Goal: Information Seeking & Learning: Learn about a topic

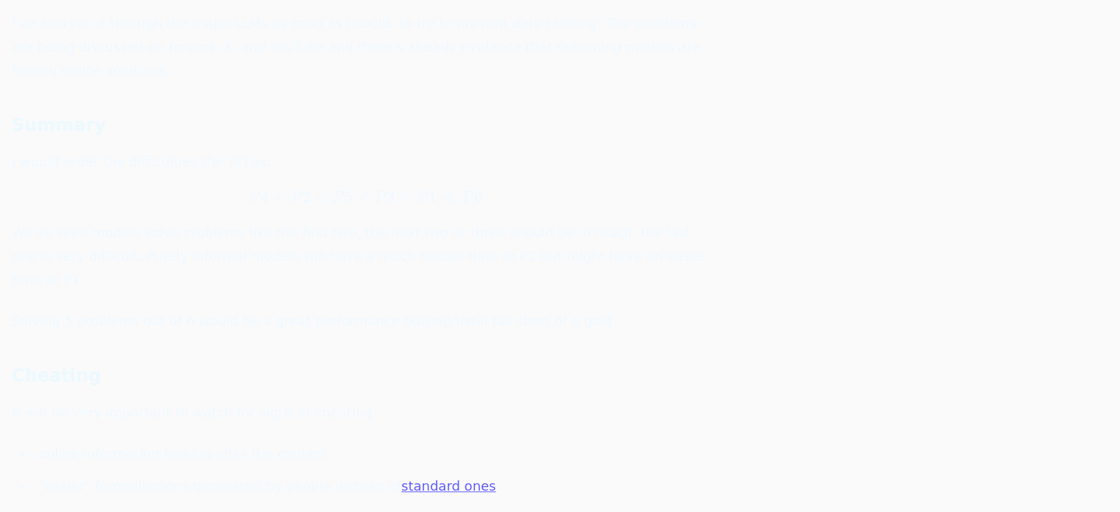
scroll to position [424, 0]
drag, startPoint x: 146, startPoint y: 382, endPoint x: 305, endPoint y: 368, distance: 159.7
click at [305, 368] on div "By [PERSON_NAME] . With the 2025 International Math Olympiad underway, there's …" at bounding box center [365, 218] width 707 height 896
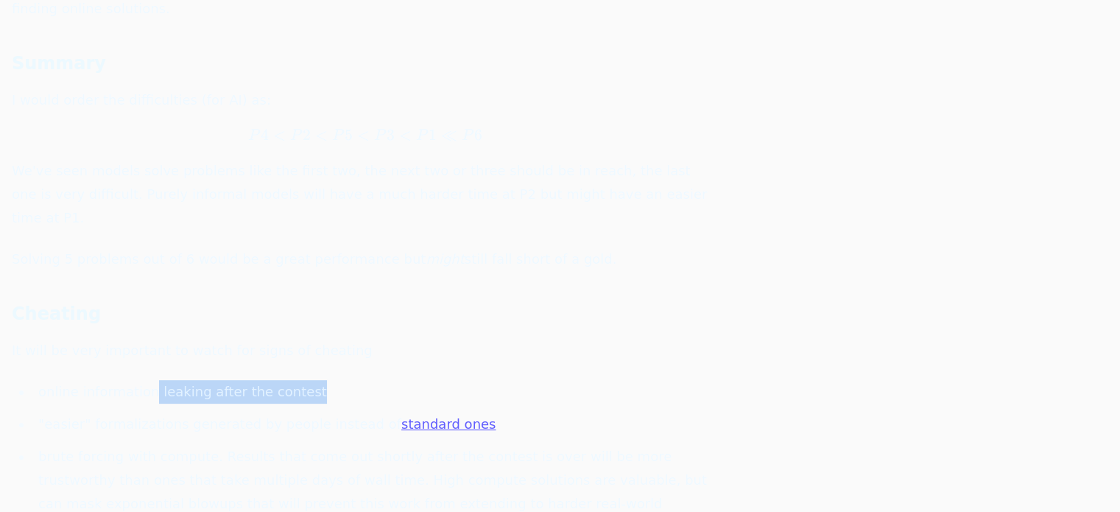
scroll to position [488, 0]
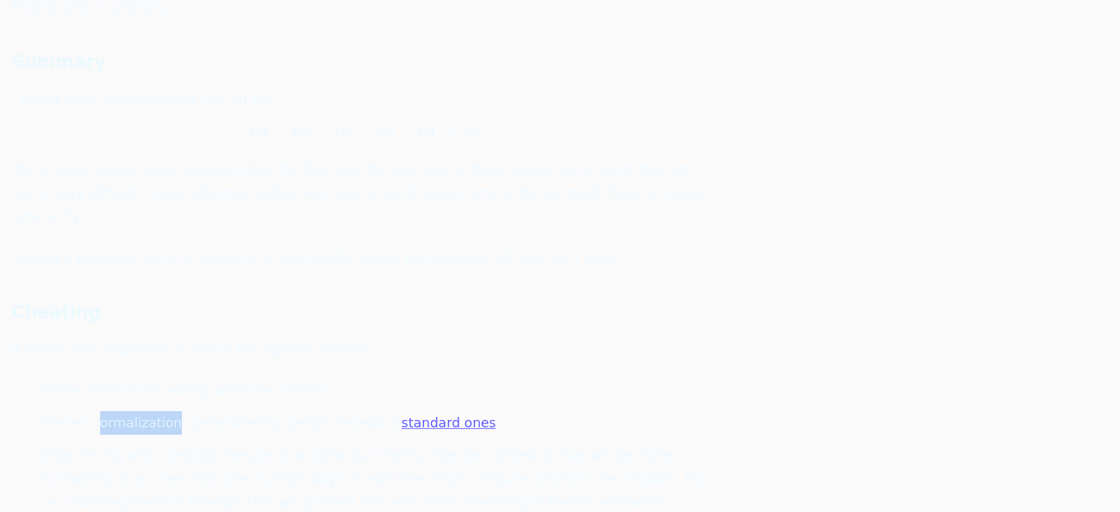
drag, startPoint x: 93, startPoint y: 350, endPoint x: 162, endPoint y: 356, distance: 69.5
click at [162, 411] on li ""easier" formalizations generated by people instead of standard ones" at bounding box center [375, 423] width 687 height 24
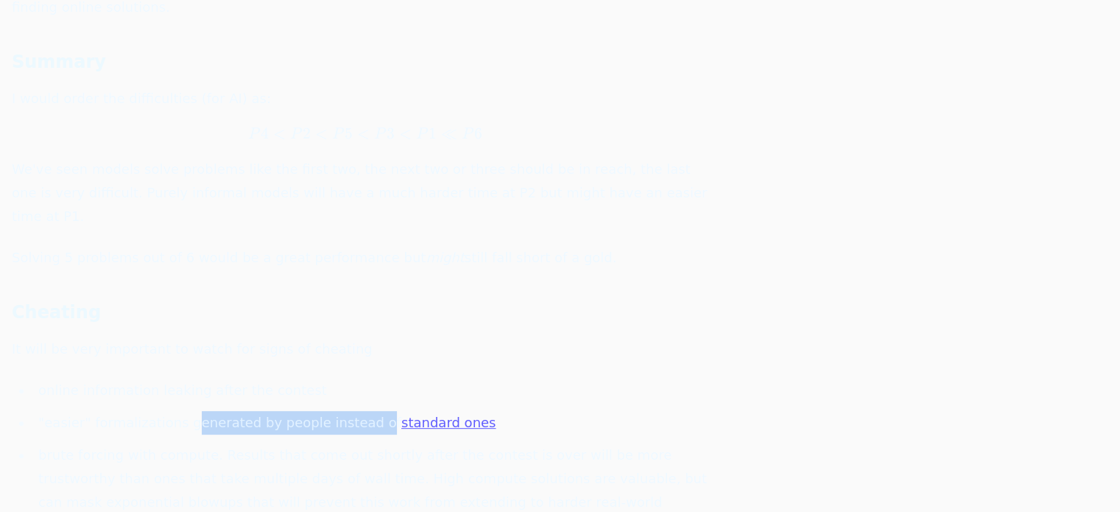
drag, startPoint x: 183, startPoint y: 357, endPoint x: 348, endPoint y: 359, distance: 165.0
click at [348, 411] on li ""easier" formalizations generated by people instead of standard ones" at bounding box center [375, 423] width 687 height 24
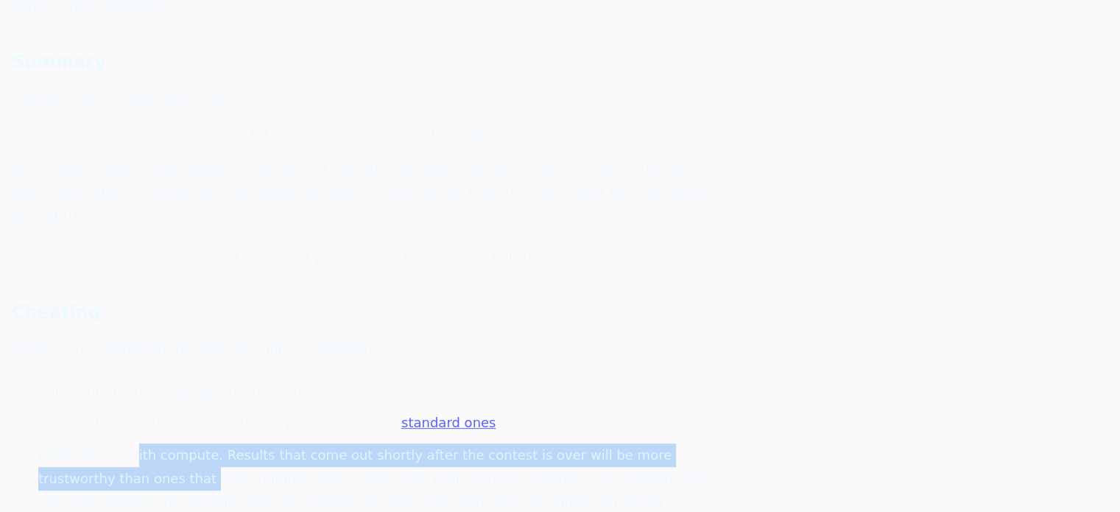
drag, startPoint x: 96, startPoint y: 397, endPoint x: 124, endPoint y: 390, distance: 28.9
click at [124, 443] on li "brute forcing with compute. Results that come out shortly after the contest is …" at bounding box center [375, 490] width 687 height 94
click at [146, 443] on li "brute forcing with compute. Results that come out shortly after the contest is …" at bounding box center [375, 490] width 687 height 94
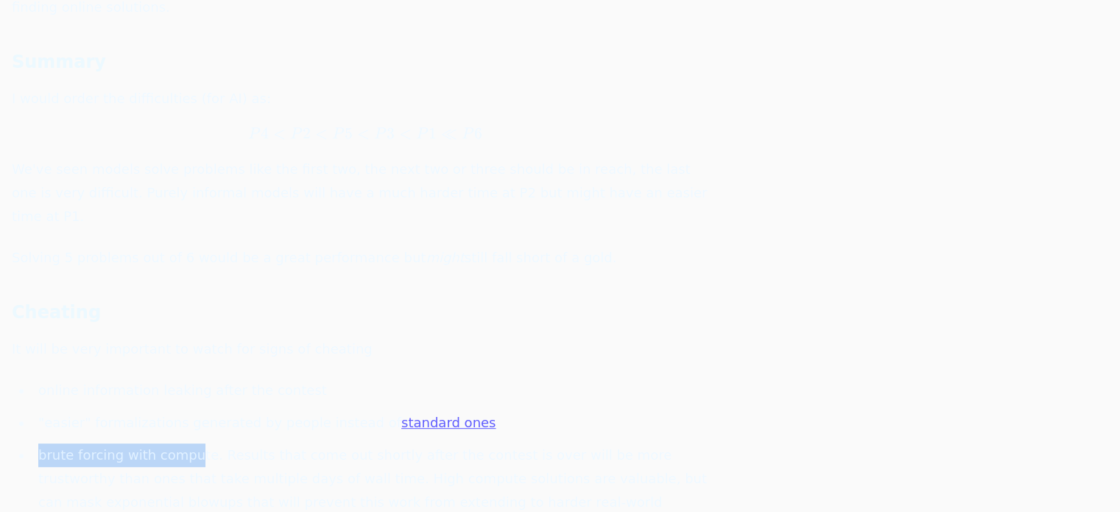
drag, startPoint x: 186, startPoint y: 388, endPoint x: 35, endPoint y: 389, distance: 150.3
click at [35, 443] on li "brute forcing with compute. Results that come out shortly after the contest is …" at bounding box center [375, 490] width 687 height 94
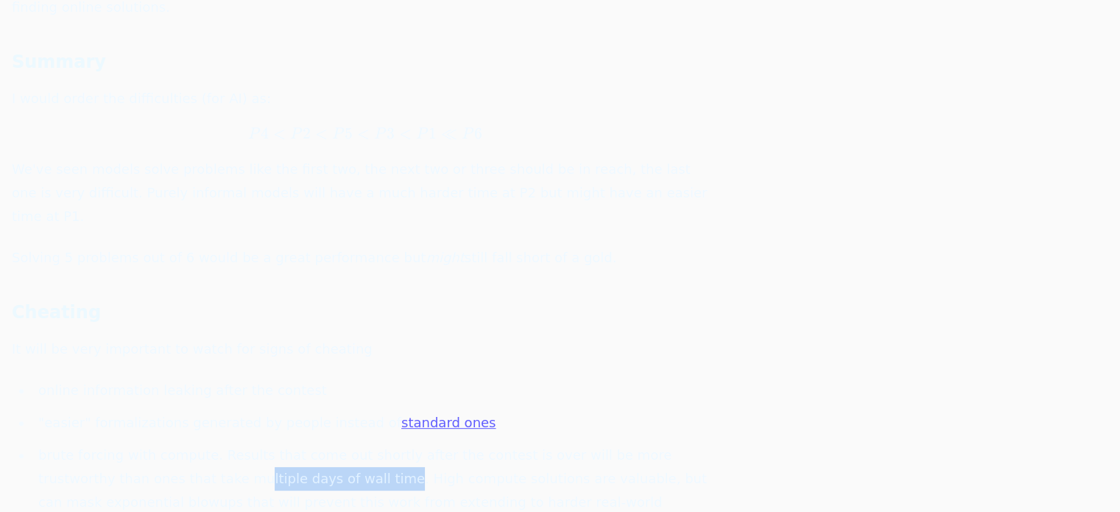
drag, startPoint x: 143, startPoint y: 400, endPoint x: 276, endPoint y: 406, distance: 132.7
click at [276, 443] on li "brute forcing with compute. Results that come out shortly after the contest is …" at bounding box center [375, 490] width 687 height 94
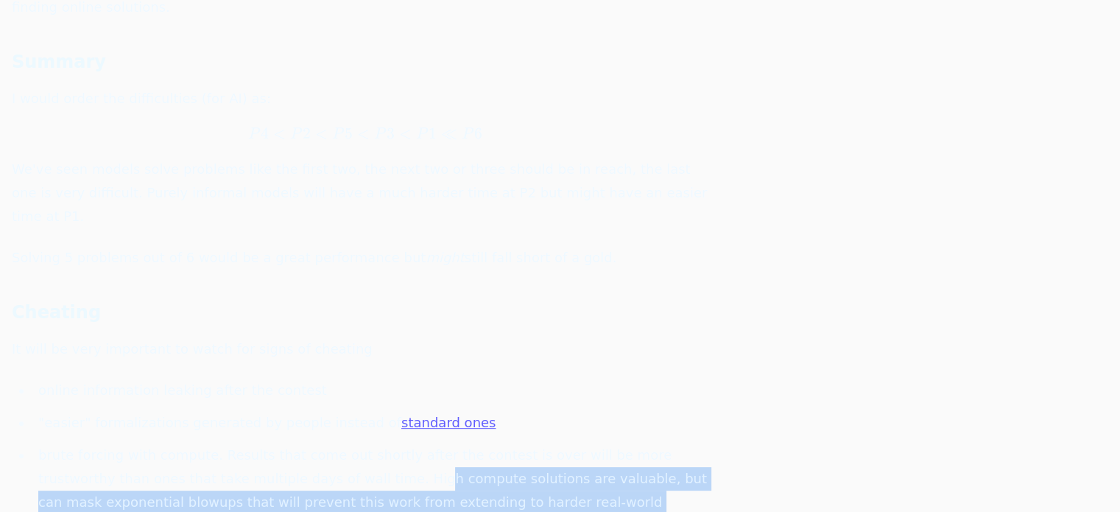
drag, startPoint x: 298, startPoint y: 408, endPoint x: 475, endPoint y: 433, distance: 178.6
click at [475, 443] on li "brute forcing with compute. Results that come out shortly after the contest is …" at bounding box center [375, 490] width 687 height 94
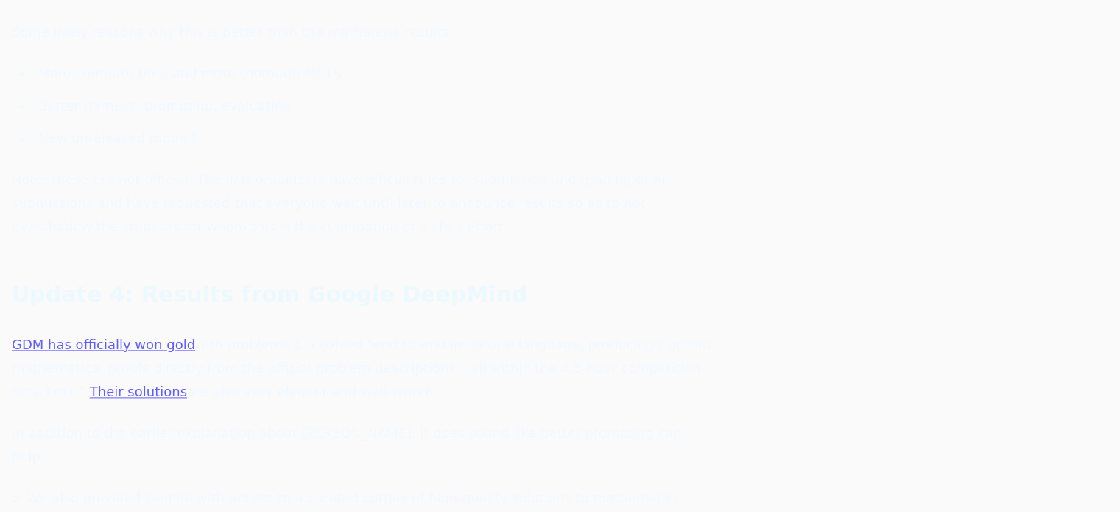
scroll to position [1756, 0]
drag, startPoint x: 434, startPoint y: 247, endPoint x: 367, endPoint y: 228, distance: 69.7
click at [367, 333] on p "GDM has officially won gold with problems 1-5 solved "end-to-end in natural lan…" at bounding box center [365, 368] width 707 height 71
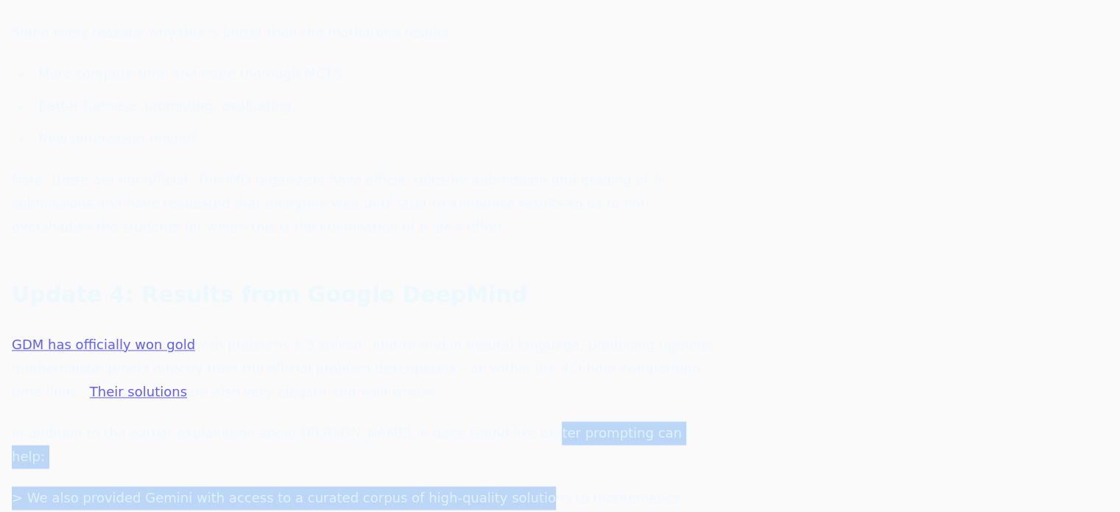
drag, startPoint x: 489, startPoint y: 323, endPoint x: 476, endPoint y: 283, distance: 42.6
click at [476, 283] on div "Update 1: Results of public informal models MathArena has thoroughly evaluated …" at bounding box center [365, 36] width 707 height 1323
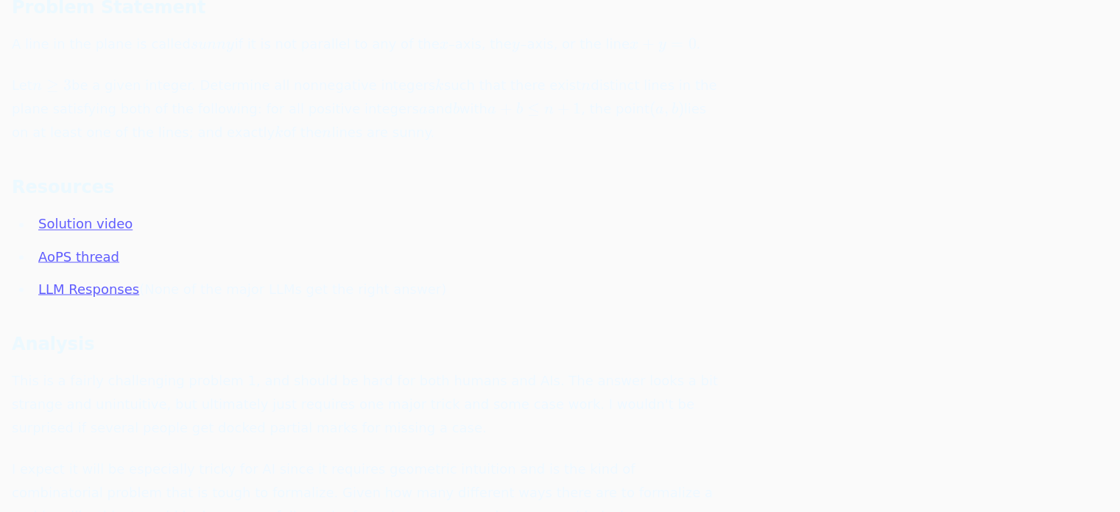
scroll to position [2555, 0]
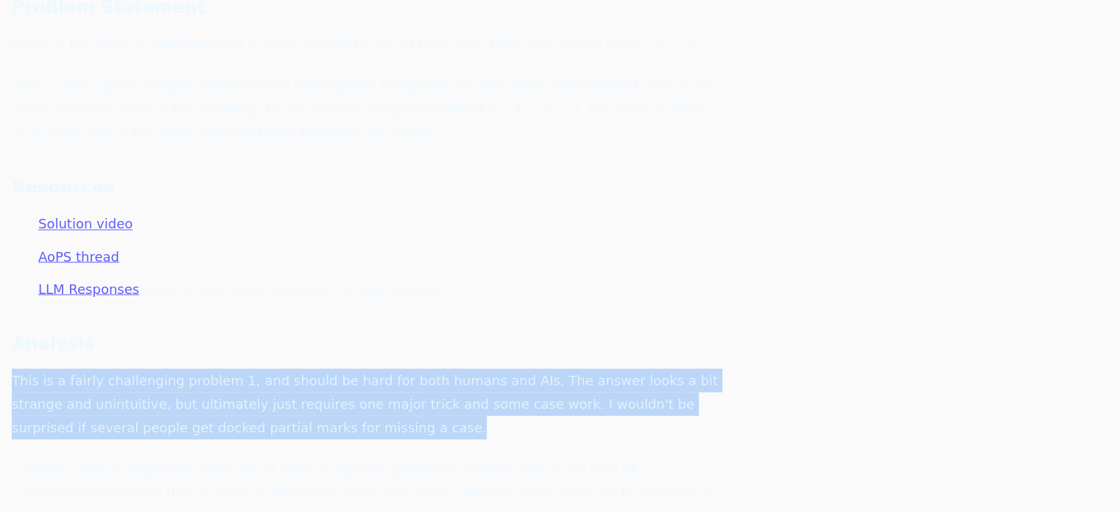
drag, startPoint x: 359, startPoint y: 189, endPoint x: 391, endPoint y: 270, distance: 87.0
click at [391, 270] on div "Question 1 Problem Statement A line in the plane is called s u n n y sunny s u …" at bounding box center [365, 299] width 707 height 716
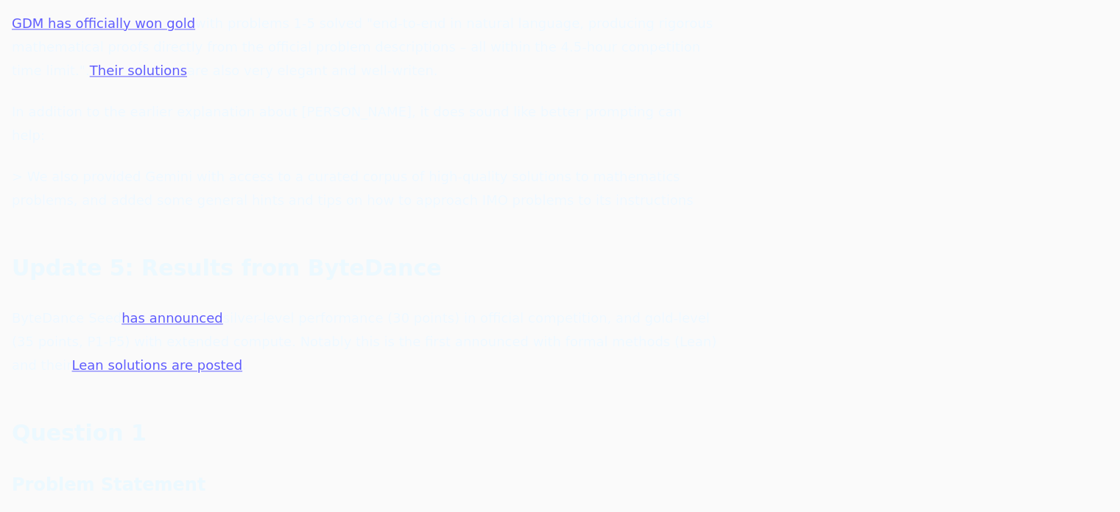
scroll to position [2064, 0]
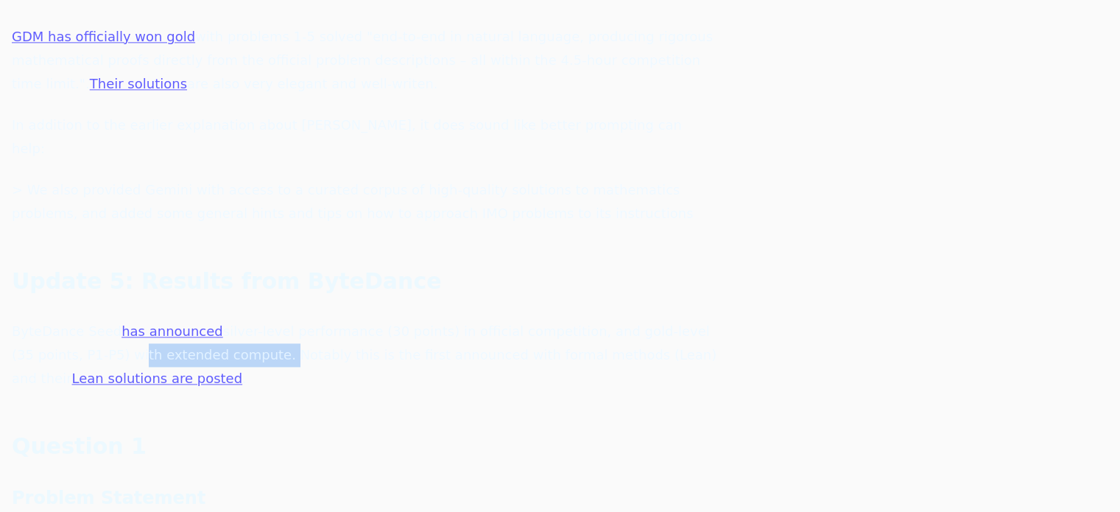
drag, startPoint x: 197, startPoint y: 194, endPoint x: 58, endPoint y: 181, distance: 139.1
click at [58, 320] on p "ByteDance Seed has announced silver-level performance (30 points) in official c…" at bounding box center [365, 355] width 707 height 71
click at [55, 320] on p "ByteDance Seed has announced silver-level performance (30 points) in official c…" at bounding box center [365, 355] width 707 height 71
drag, startPoint x: 85, startPoint y: 185, endPoint x: 159, endPoint y: 191, distance: 73.9
click at [159, 320] on p "ByteDance Seed has announced silver-level performance (30 points) in official c…" at bounding box center [365, 355] width 707 height 71
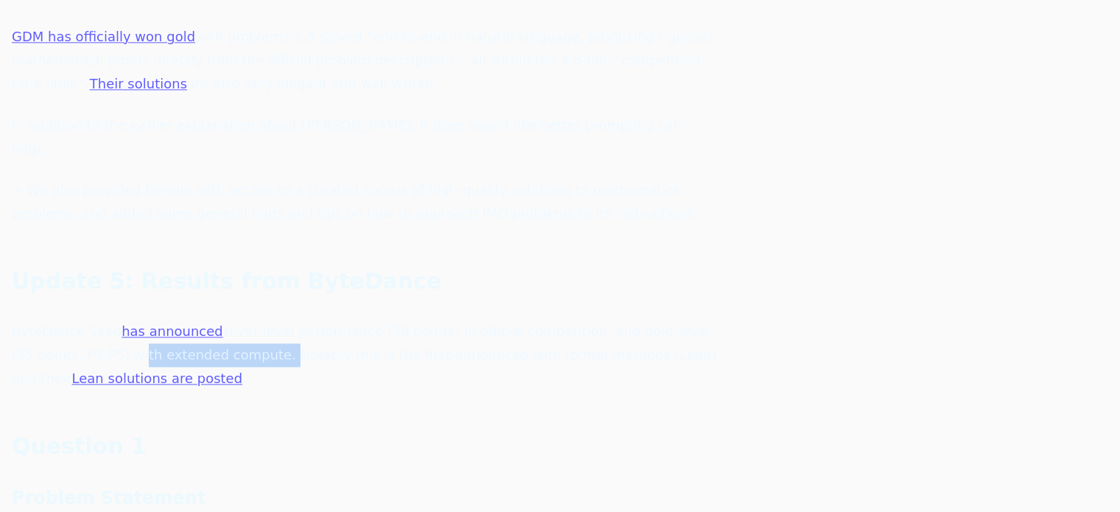
click at [159, 320] on p "ByteDance Seed has announced silver-level performance (30 points) in official c…" at bounding box center [365, 355] width 707 height 71
drag, startPoint x: 163, startPoint y: 194, endPoint x: 87, endPoint y: 197, distance: 76.0
click at [87, 320] on p "ByteDance Seed has announced silver-level performance (30 points) in official c…" at bounding box center [365, 355] width 707 height 71
click at [150, 320] on p "ByteDance Seed has announced silver-level performance (30 points) in official c…" at bounding box center [365, 355] width 707 height 71
drag, startPoint x: 175, startPoint y: 188, endPoint x: 61, endPoint y: 189, distance: 114.2
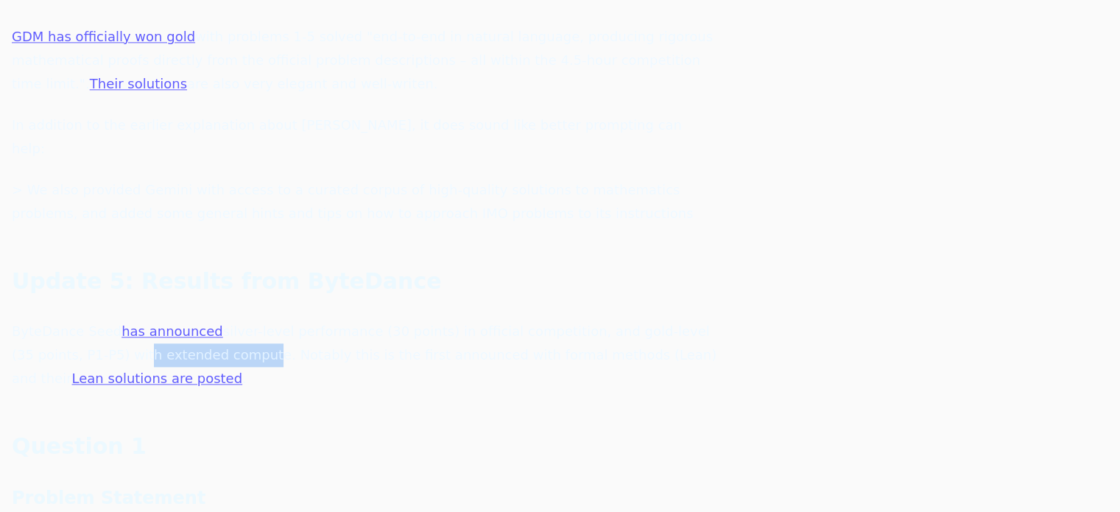
click at [61, 320] on p "ByteDance Seed has announced silver-level performance (30 points) in official c…" at bounding box center [365, 355] width 707 height 71
click at [127, 320] on p "ByteDance Seed has announced silver-level performance (30 points) in official c…" at bounding box center [365, 355] width 707 height 71
click at [207, 320] on p "ByteDance Seed has announced silver-level performance (30 points) in official c…" at bounding box center [365, 355] width 707 height 71
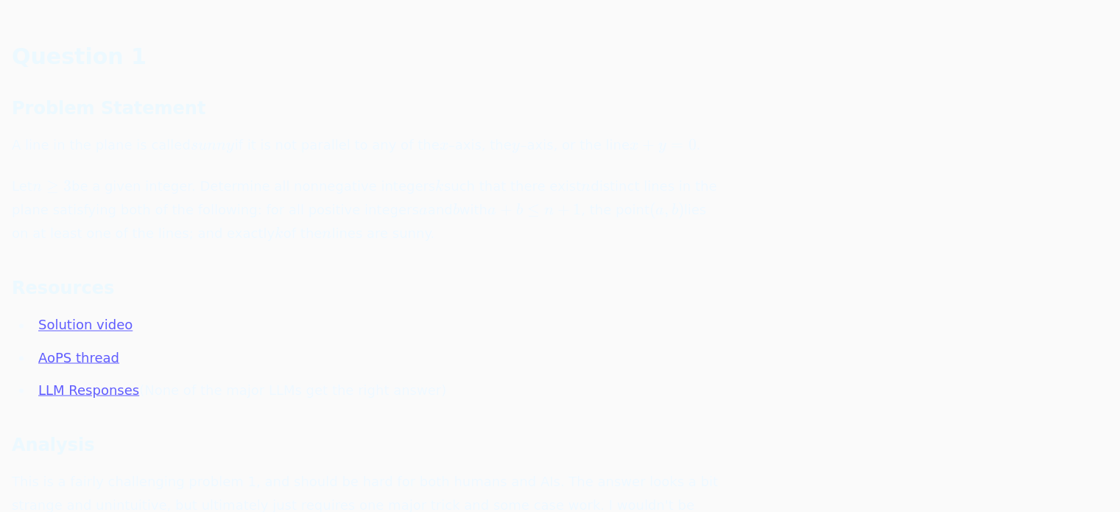
scroll to position [2653, 0]
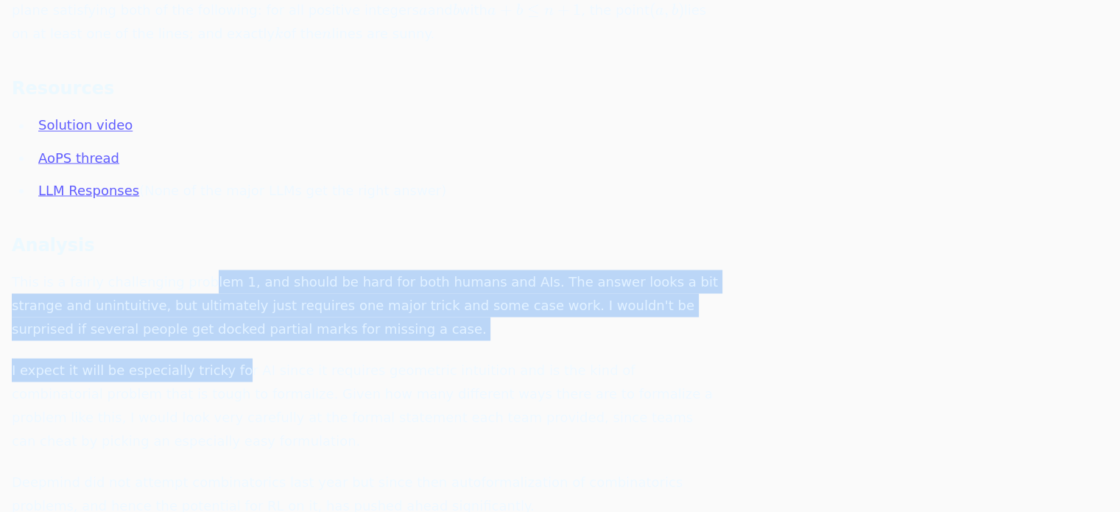
drag, startPoint x: 192, startPoint y: 126, endPoint x: 219, endPoint y: 180, distance: 60.3
click at [219, 180] on div "Question 1 Problem Statement A line in the plane is called s u n n y sunny s u …" at bounding box center [365, 200] width 707 height 716
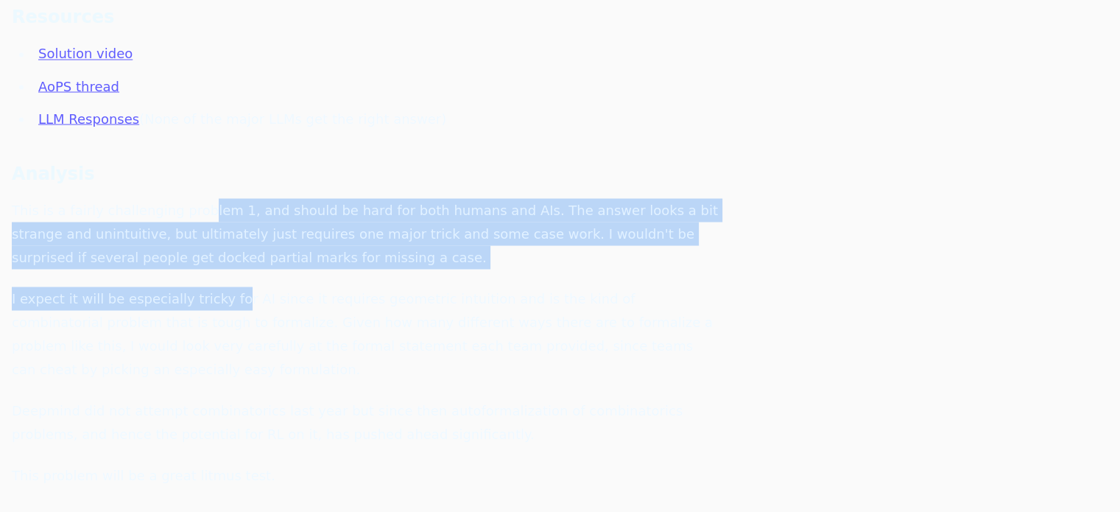
scroll to position [2727, 0]
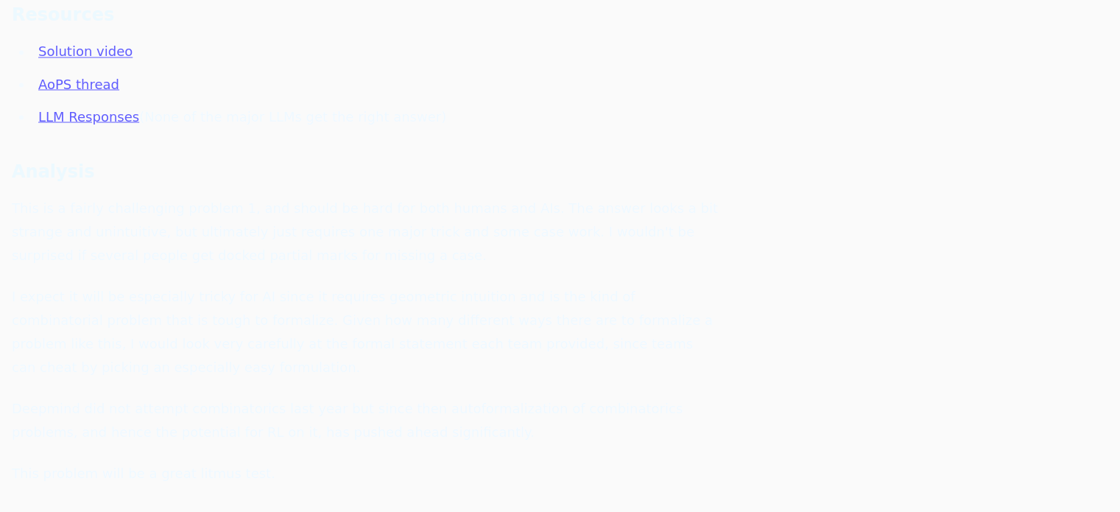
click at [247, 396] on p "Deepmind did not attempt combinatorics last year but since then autoformalizati…" at bounding box center [365, 419] width 707 height 47
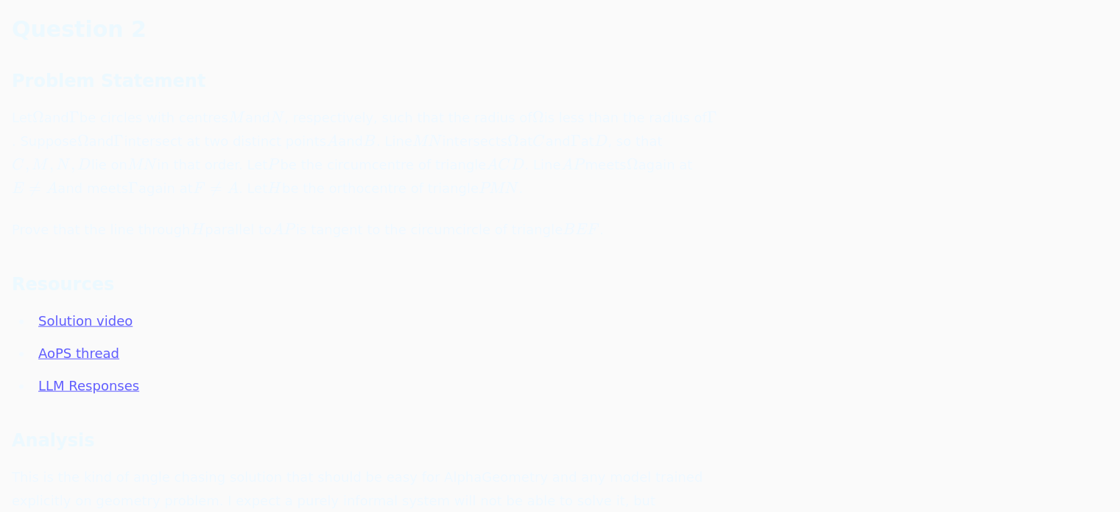
scroll to position [3243, 0]
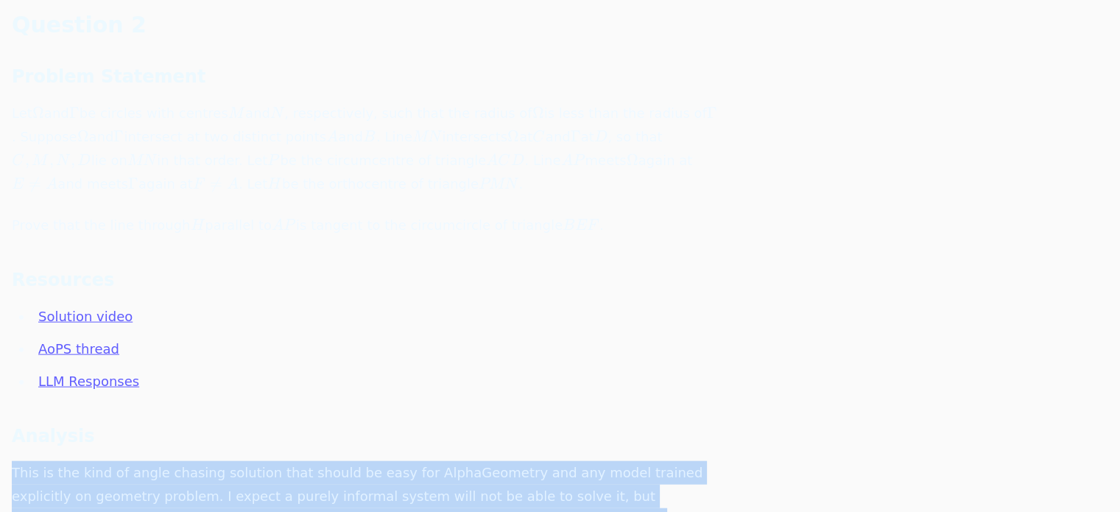
drag, startPoint x: 373, startPoint y: 253, endPoint x: 510, endPoint y: 335, distance: 159.9
click at [510, 335] on div "Question 2 Problem Statement Let Ω \Omega Ω and Γ \Gamma Γ be circles with cent…" at bounding box center [365, 315] width 707 height 610
click at [513, 461] on p "This is the kind of angle chasing solution that should be easy for AlphaGeometr…" at bounding box center [365, 508] width 707 height 94
drag, startPoint x: 515, startPoint y: 341, endPoint x: 486, endPoint y: 247, distance: 98.6
click at [486, 247] on div "Question 2 Problem Statement Let Ω \Omega Ω and Γ \Gamma Γ be circles with cent…" at bounding box center [365, 315] width 707 height 610
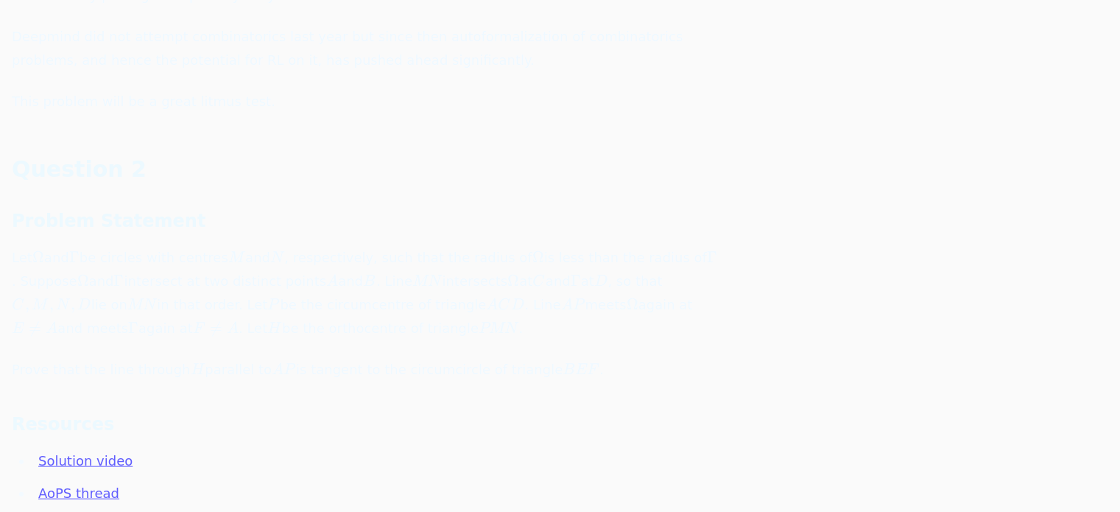
scroll to position [3095, 0]
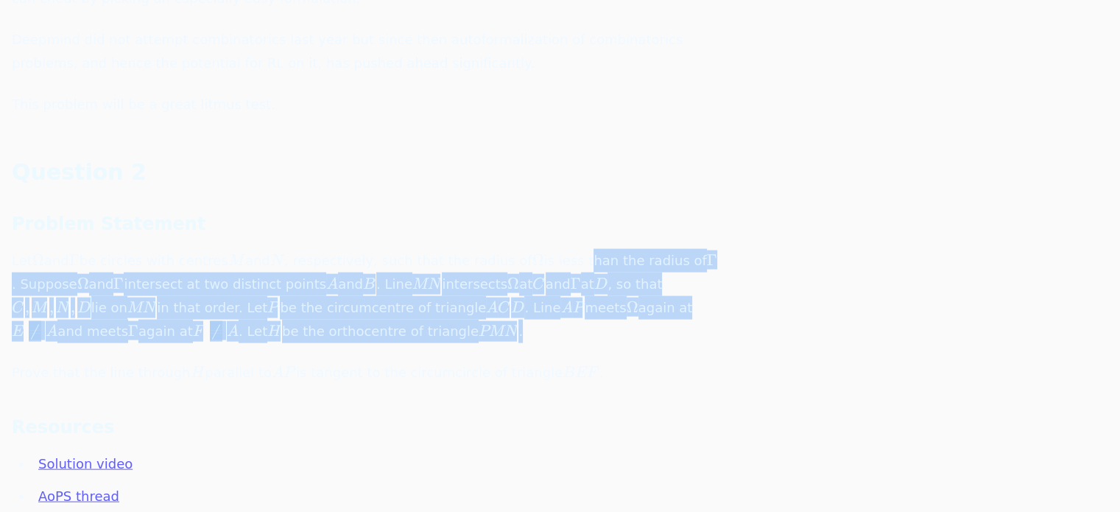
drag, startPoint x: 555, startPoint y: 94, endPoint x: 564, endPoint y: 142, distance: 49.3
click at [564, 249] on p "Let Ω \Omega Ω and Γ \Gamma Γ be circles with centres M M M and N N N , respect…" at bounding box center [365, 296] width 707 height 94
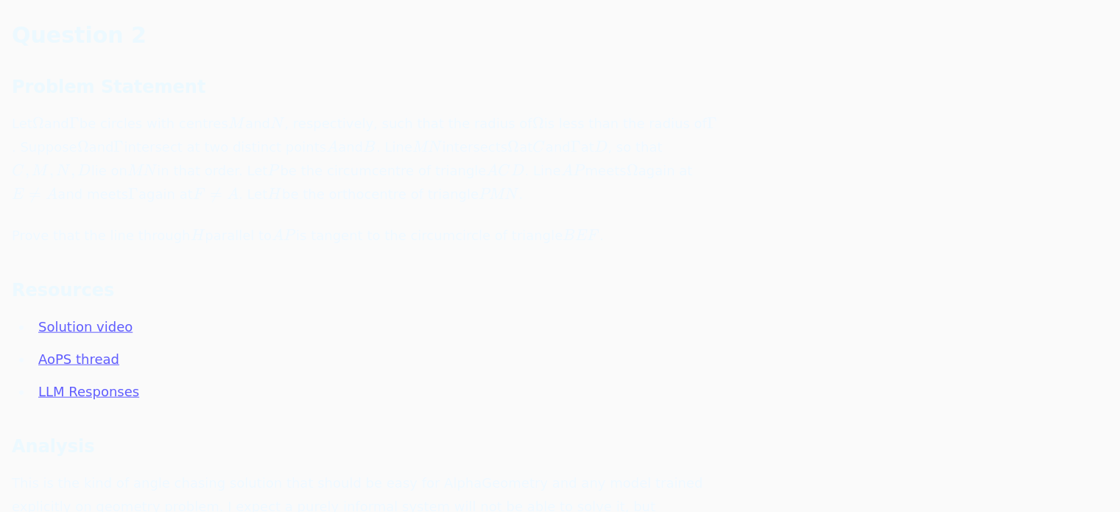
scroll to position [3464, 0]
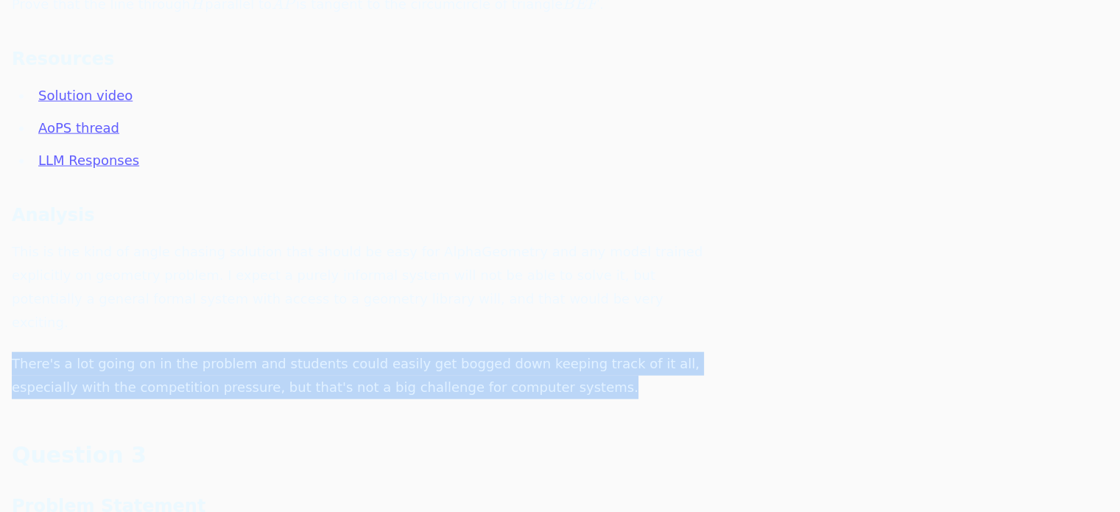
drag, startPoint x: 474, startPoint y: 116, endPoint x: 559, endPoint y: 181, distance: 107.7
click at [559, 181] on div "Question 2 Problem Statement Let Ω \Omega Ω and Γ \Gamma Γ be circles with cent…" at bounding box center [365, 94] width 707 height 610
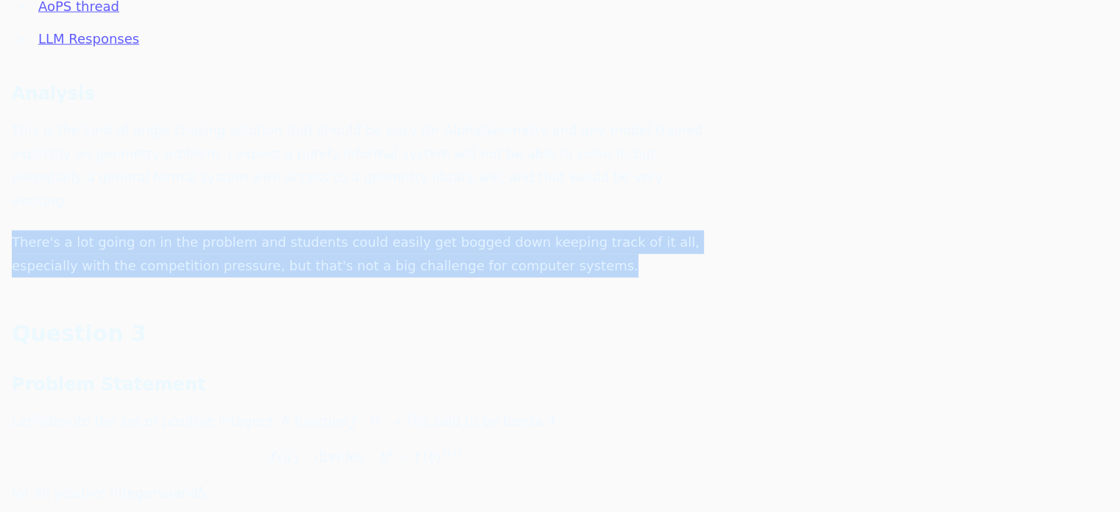
scroll to position [3611, 0]
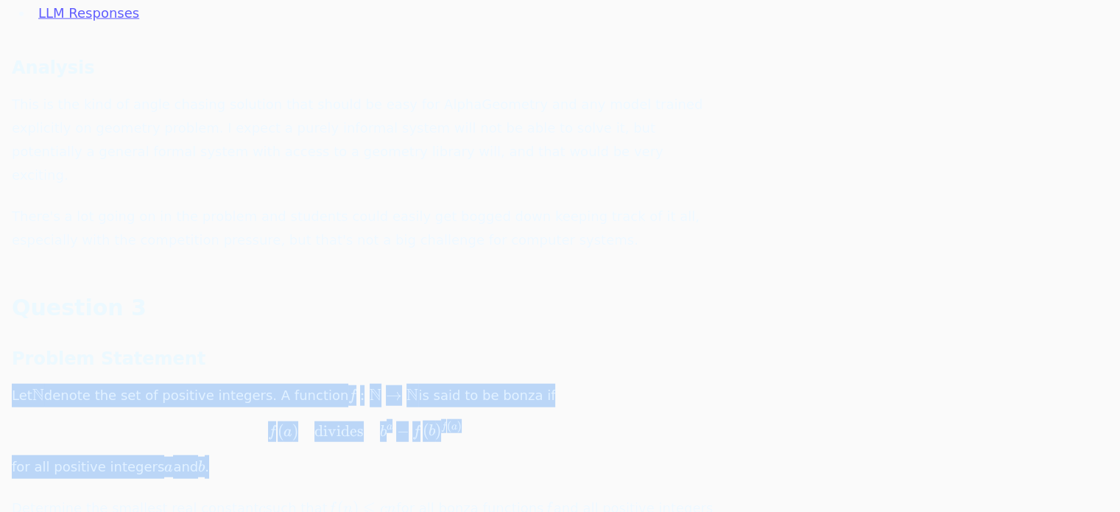
drag, startPoint x: 545, startPoint y: 144, endPoint x: 580, endPoint y: 233, distance: 95.9
click at [612, 384] on p "Let N \mathbb{N} N denote the set of positive integers. A function f  ⁣ : N → N…" at bounding box center [365, 431] width 707 height 95
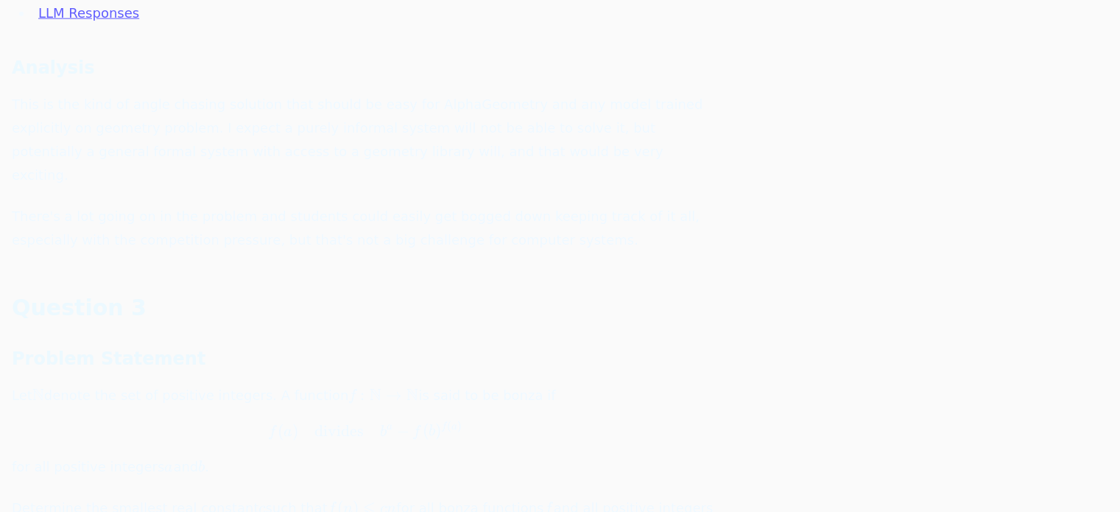
click at [674, 497] on p "Determine the smallest real constant c c c such that f ( n ) ⩽ c n f(n)\leqslan…" at bounding box center [365, 520] width 707 height 47
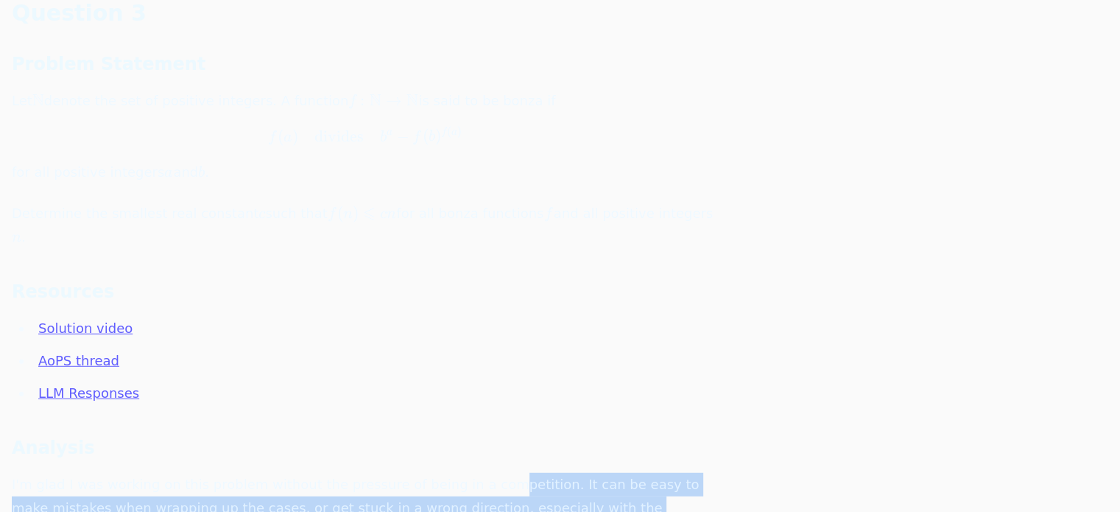
drag, startPoint x: 469, startPoint y: 238, endPoint x: 466, endPoint y: 301, distance: 63.4
click at [466, 473] on p "I'm glad I was working on this problem without the pressure of being in a compe…" at bounding box center [365, 508] width 707 height 71
drag, startPoint x: 463, startPoint y: 317, endPoint x: 453, endPoint y: 414, distance: 97.7
click at [453, 414] on div "Question 3 Problem Statement Let N \mathbb{N} N denote the set of positive inte…" at bounding box center [365, 383] width 707 height 769
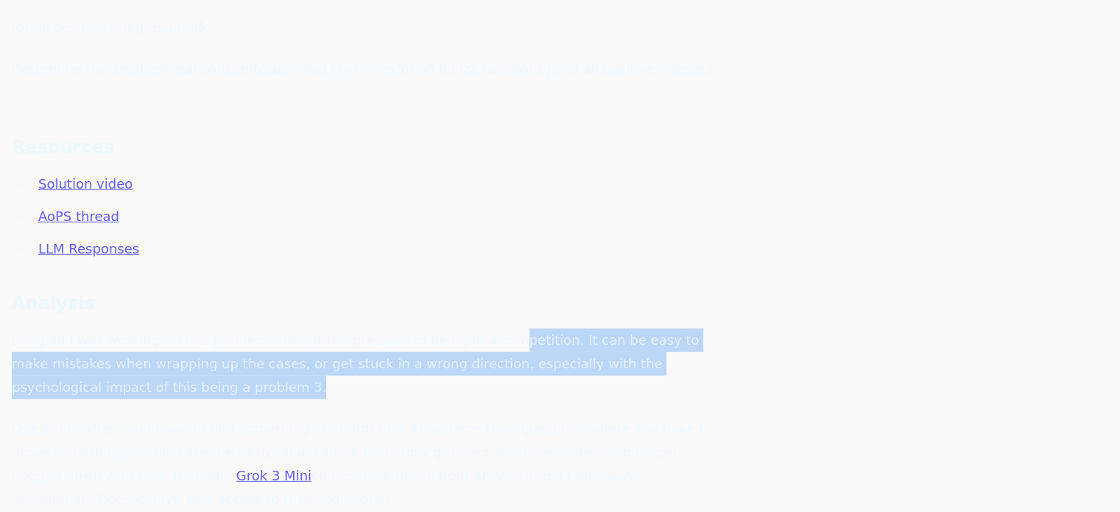
scroll to position [4053, 0]
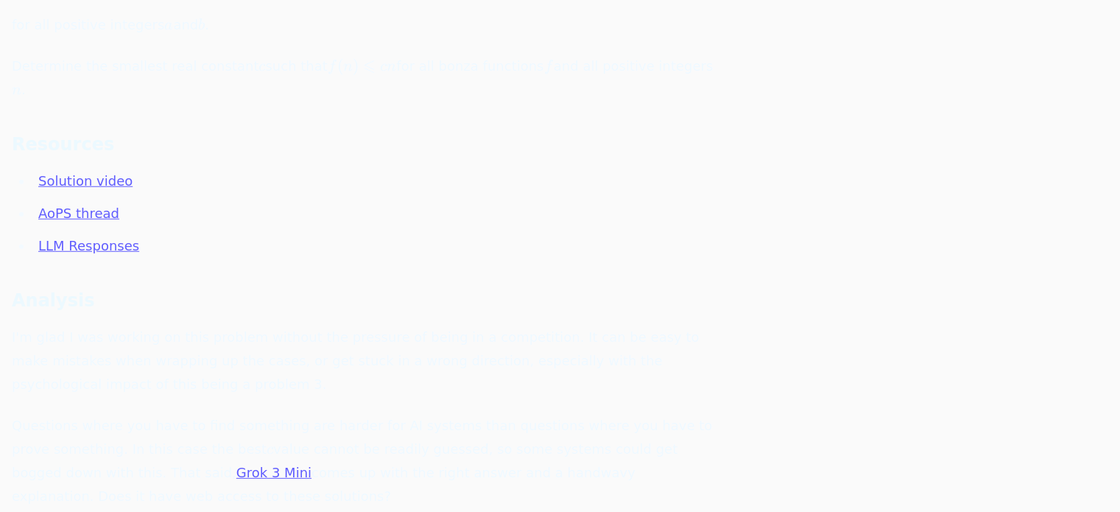
drag, startPoint x: 387, startPoint y: 312, endPoint x: 530, endPoint y: 348, distance: 147.6
click at [530, 348] on div "Question 3 Problem Statement Let N \mathbb{N} N denote the set of positive inte…" at bounding box center [365, 235] width 707 height 769
drag, startPoint x: 569, startPoint y: 346, endPoint x: 558, endPoint y: 266, distance: 81.1
click at [558, 266] on div "Question 3 Problem Statement Let N \mathbb{N} N denote the set of positive inte…" at bounding box center [365, 235] width 707 height 769
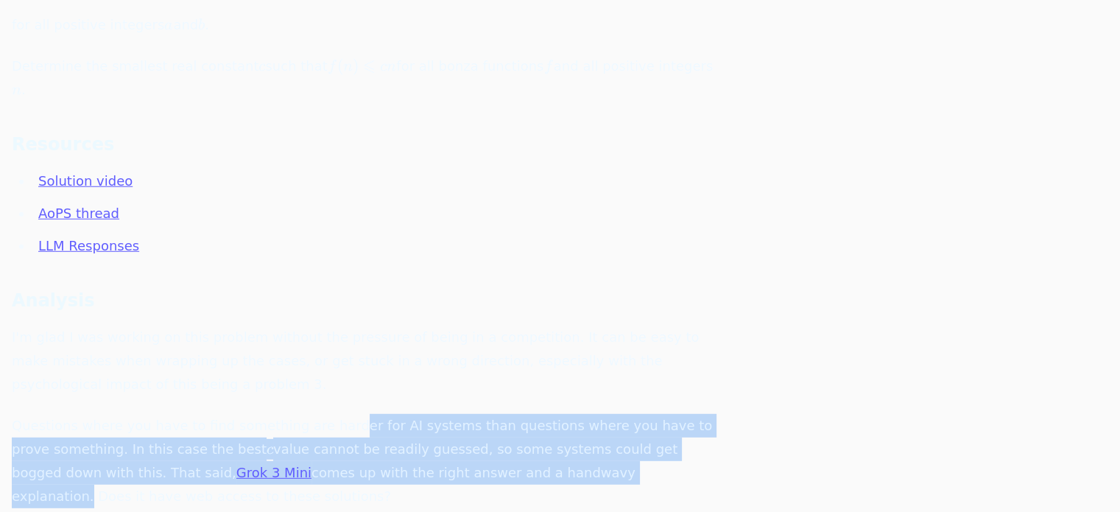
drag, startPoint x: 327, startPoint y: 185, endPoint x: 498, endPoint y: 225, distance: 175.6
click at [498, 414] on p "Questions where you have to find something are harder for AI systems than quest…" at bounding box center [365, 461] width 707 height 94
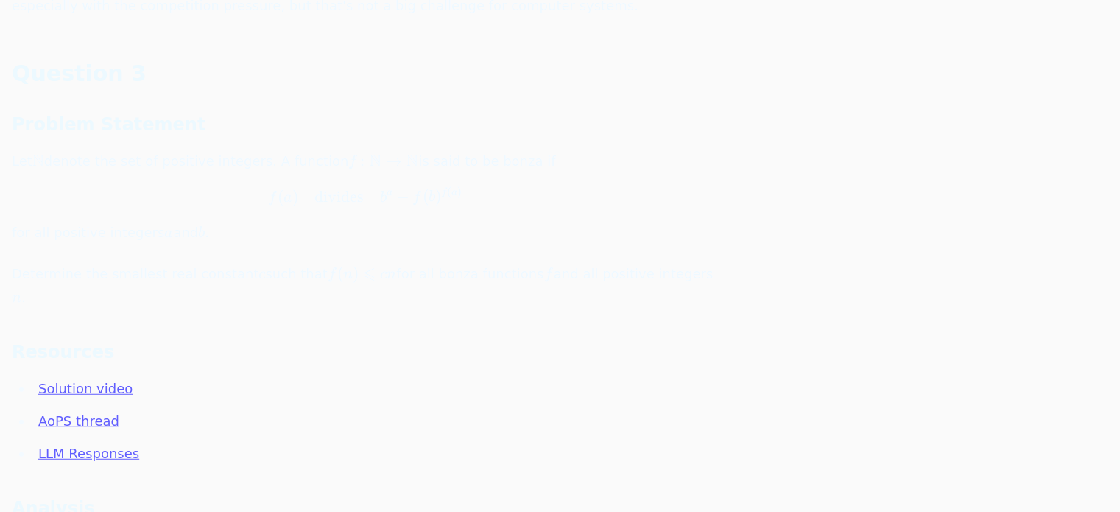
scroll to position [3832, 0]
click at [80, 427] on link "AoPS thread" at bounding box center [78, 434] width 81 height 15
